Goal: Entertainment & Leisure: Consume media (video, audio)

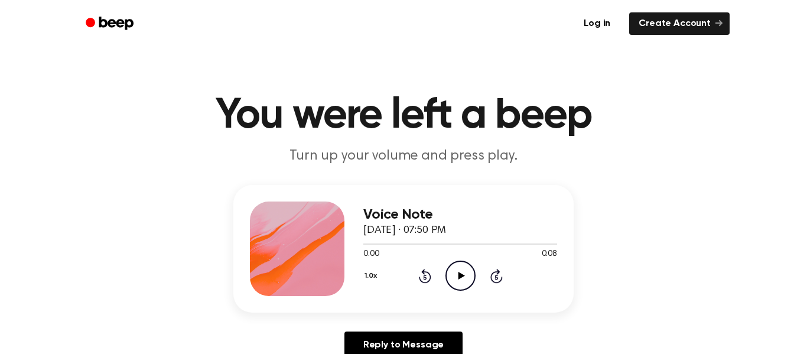
click at [463, 268] on icon "Play Audio" at bounding box center [460, 276] width 30 height 30
click at [486, 261] on div "1.0x Rewind 5 seconds Play Audio Skip 5 seconds" at bounding box center [460, 276] width 194 height 30
click at [460, 274] on icon at bounding box center [461, 276] width 6 height 8
click at [471, 278] on icon "Play Audio" at bounding box center [460, 276] width 30 height 30
click at [464, 278] on icon "Play Audio" at bounding box center [460, 276] width 30 height 30
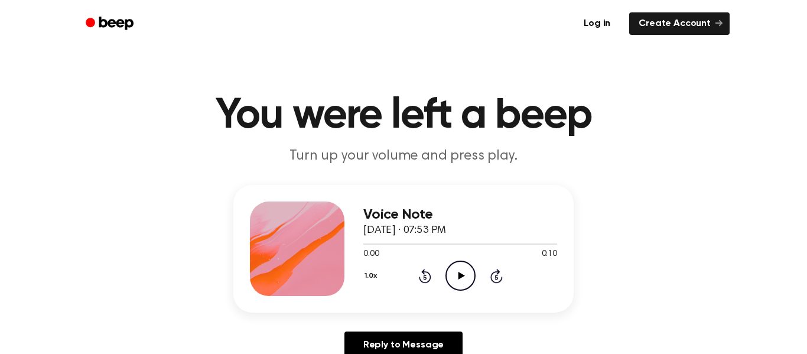
click at [456, 278] on icon "Play Audio" at bounding box center [460, 276] width 30 height 30
click at [463, 277] on icon "Play Audio" at bounding box center [460, 276] width 30 height 30
click at [459, 268] on icon "Play Audio" at bounding box center [460, 276] width 30 height 30
click at [467, 288] on circle at bounding box center [460, 275] width 29 height 29
click at [446, 278] on circle at bounding box center [460, 275] width 29 height 29
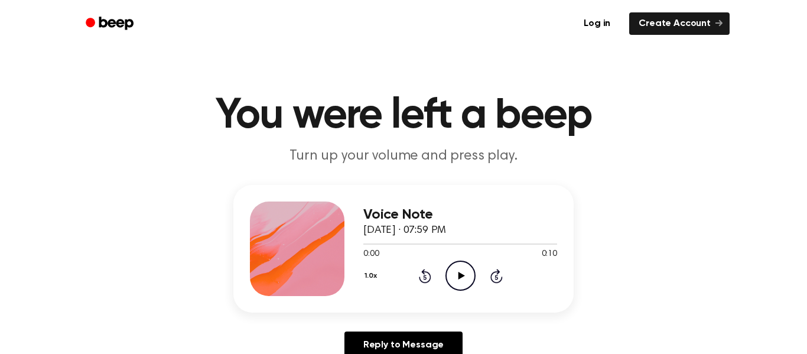
click at [452, 261] on icon "Play Audio" at bounding box center [460, 276] width 30 height 30
click at [457, 276] on icon "Play Audio" at bounding box center [460, 276] width 30 height 30
click at [451, 278] on icon "Play Audio" at bounding box center [460, 276] width 30 height 30
click at [462, 267] on icon "Play Audio" at bounding box center [460, 276] width 30 height 30
click at [457, 288] on icon "Play Audio" at bounding box center [460, 276] width 30 height 30
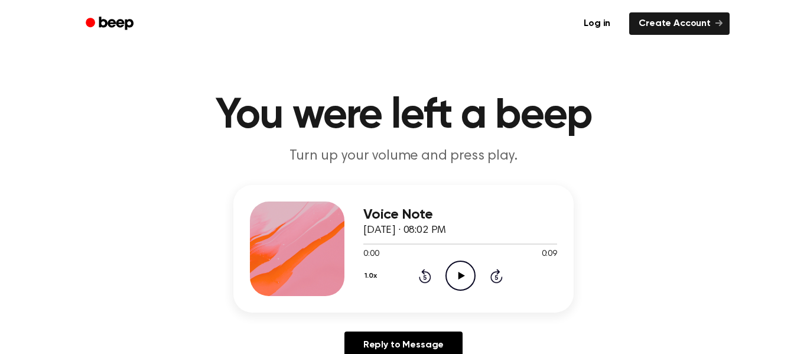
click at [452, 284] on icon "Play Audio" at bounding box center [460, 276] width 30 height 30
click at [445, 261] on icon "Play Audio" at bounding box center [460, 276] width 30 height 30
click at [459, 275] on icon at bounding box center [461, 276] width 6 height 8
